Goal: Find specific page/section: Find specific page/section

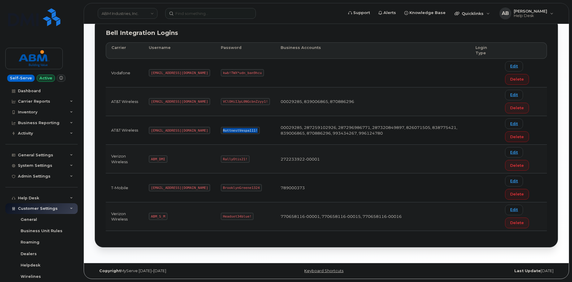
scroll to position [102, 0]
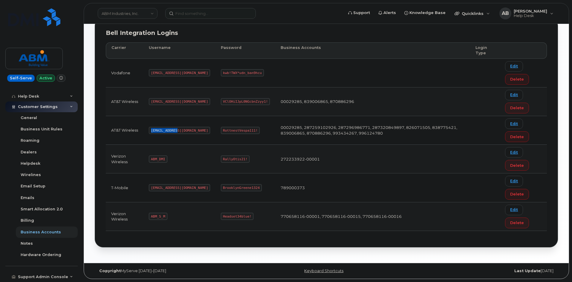
drag, startPoint x: 177, startPoint y: 130, endPoint x: 151, endPoint y: 130, distance: 26.6
click at [151, 130] on code "abm@dminc.com" at bounding box center [179, 130] width 61 height 7
copy code "abm@dminc.com"
drag, startPoint x: 234, startPoint y: 131, endPoint x: 196, endPoint y: 131, distance: 38.3
click at [215, 131] on td "RottnestVespa111!" at bounding box center [245, 130] width 60 height 29
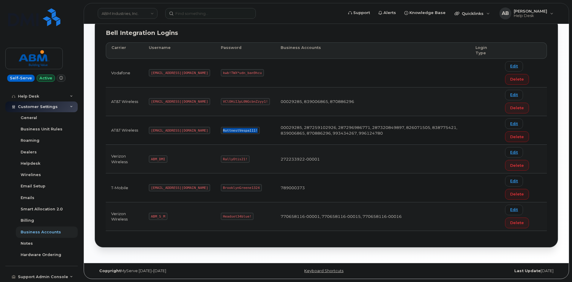
copy code "RottnestVespa111!"
drag, startPoint x: 176, startPoint y: 131, endPoint x: 151, endPoint y: 130, distance: 24.5
click at [151, 130] on code "abm@dminc.com" at bounding box center [179, 130] width 61 height 7
copy code "abm@dminc.com"
drag, startPoint x: 234, startPoint y: 129, endPoint x: 201, endPoint y: 130, distance: 33.2
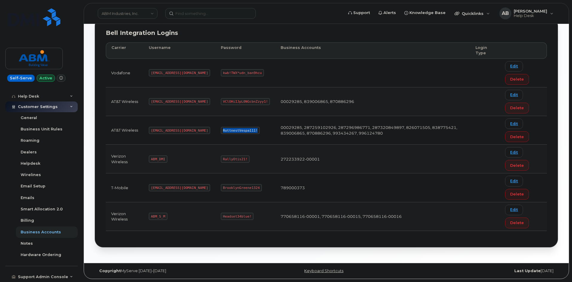
click at [221, 130] on code "RottnestVespa111!" at bounding box center [240, 130] width 39 height 7
copy code "RottnestVespa111!"
drag, startPoint x: 166, startPoint y: 217, endPoint x: 149, endPoint y: 216, distance: 16.7
click at [149, 216] on td "ABM_S_M" at bounding box center [179, 217] width 72 height 29
copy code "ABM_S_M"
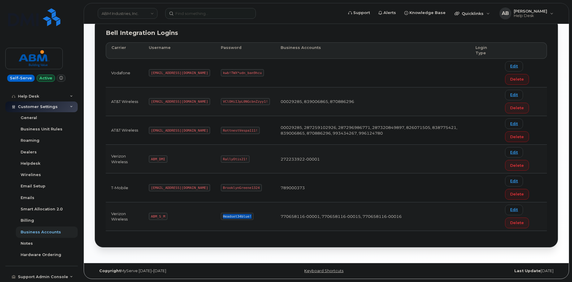
drag, startPoint x: 229, startPoint y: 217, endPoint x: 202, endPoint y: 216, distance: 27.8
click at [221, 216] on code "Headset34blue!" at bounding box center [237, 216] width 33 height 7
copy code "Headset34blue!"
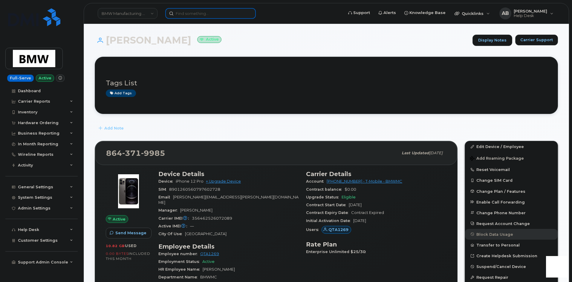
click at [189, 14] on input at bounding box center [210, 13] width 91 height 11
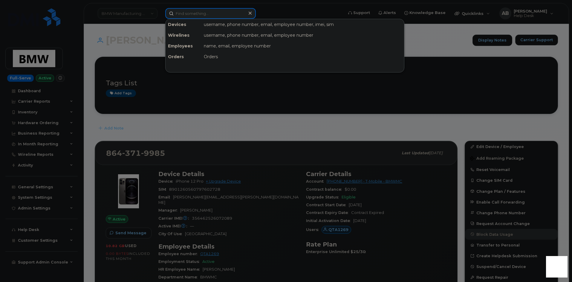
paste input "4157340236"
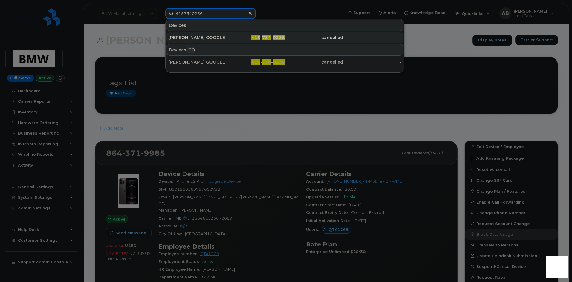
type input "4157340236"
click at [211, 36] on div "[PERSON_NAME] GOOGLE" at bounding box center [198, 38] width 58 height 6
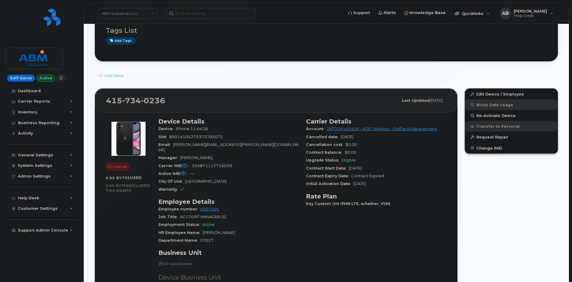
scroll to position [21, 0]
